Goal: Task Accomplishment & Management: Manage account settings

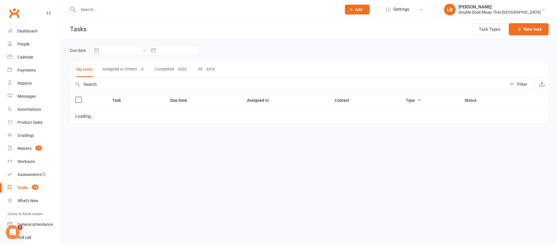
select select "started"
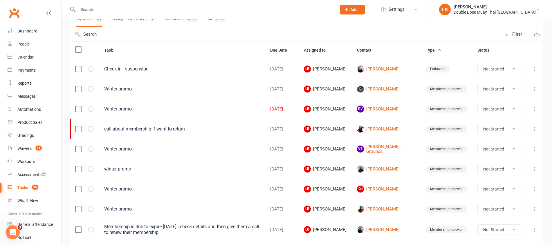
scroll to position [51, 0]
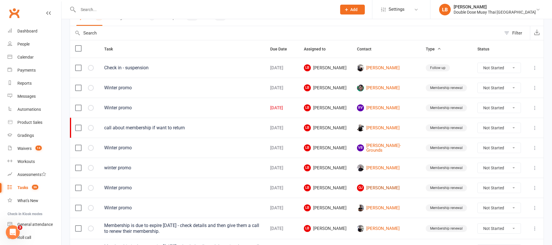
click at [396, 186] on link "QJ [PERSON_NAME]" at bounding box center [386, 188] width 58 height 7
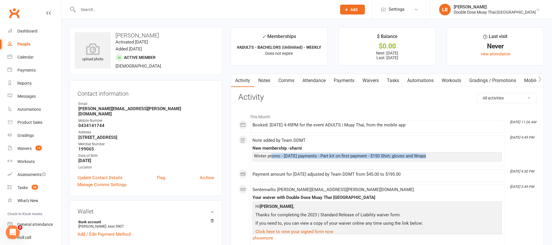
drag, startPoint x: 272, startPoint y: 155, endPoint x: 399, endPoint y: 164, distance: 127.6
click at [394, 164] on li "[DATE] 4:49 PM Note added by Team DDMT New membership -sharni Winter promo - [D…" at bounding box center [377, 151] width 255 height 31
click at [346, 79] on link "Payments" at bounding box center [344, 80] width 29 height 13
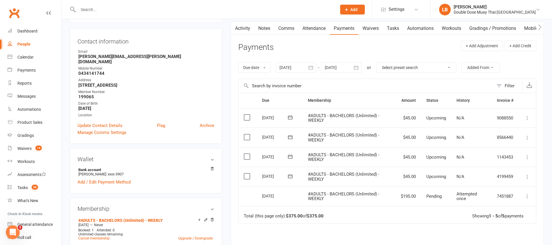
scroll to position [118, 0]
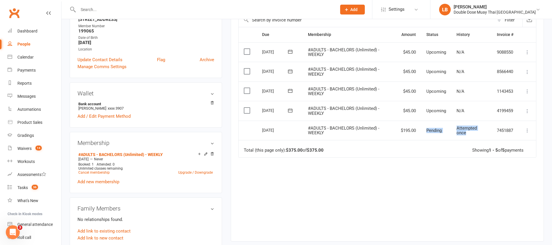
drag, startPoint x: 478, startPoint y: 134, endPoint x: 420, endPoint y: 130, distance: 58.3
click at [420, 130] on tr "Select this [DATE] [PERSON_NAME] #ADULTS - BACHELORS (Unlimited) - WEEKLY $195.…" at bounding box center [388, 131] width 298 height 20
drag, startPoint x: 438, startPoint y: 132, endPoint x: 426, endPoint y: 131, distance: 11.9
click at [427, 131] on span "Pending" at bounding box center [434, 130] width 15 height 5
drag, startPoint x: 427, startPoint y: 131, endPoint x: 447, endPoint y: 130, distance: 20.6
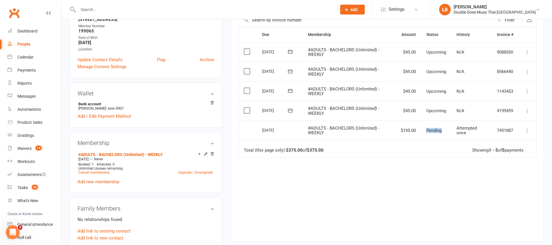
click at [447, 130] on td "Pending" at bounding box center [436, 131] width 30 height 20
drag, startPoint x: 447, startPoint y: 130, endPoint x: 426, endPoint y: 132, distance: 20.7
click at [426, 132] on td "Pending" at bounding box center [436, 131] width 30 height 20
click at [427, 132] on span "Pending" at bounding box center [434, 130] width 15 height 5
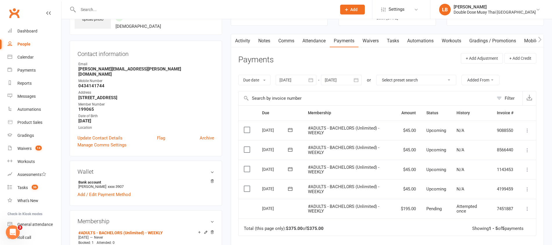
scroll to position [0, 0]
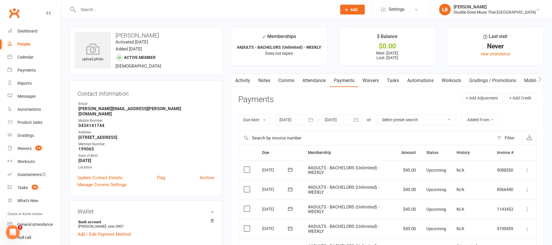
click at [265, 79] on link "Notes" at bounding box center [264, 80] width 20 height 13
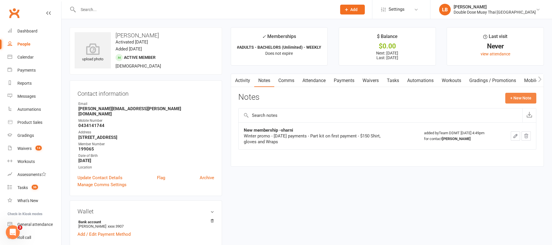
click at [520, 100] on button "+ New Note" at bounding box center [521, 98] width 31 height 10
